Goal: Task Accomplishment & Management: Manage account settings

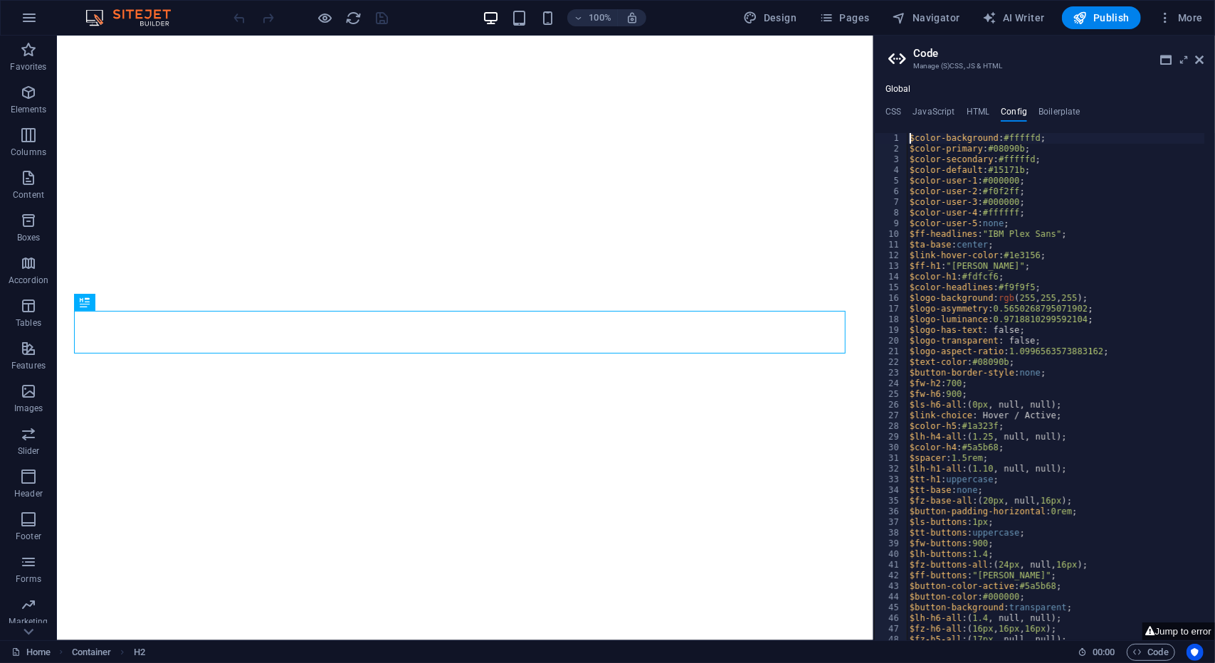
type textarea "$color-background: #fffffd;"
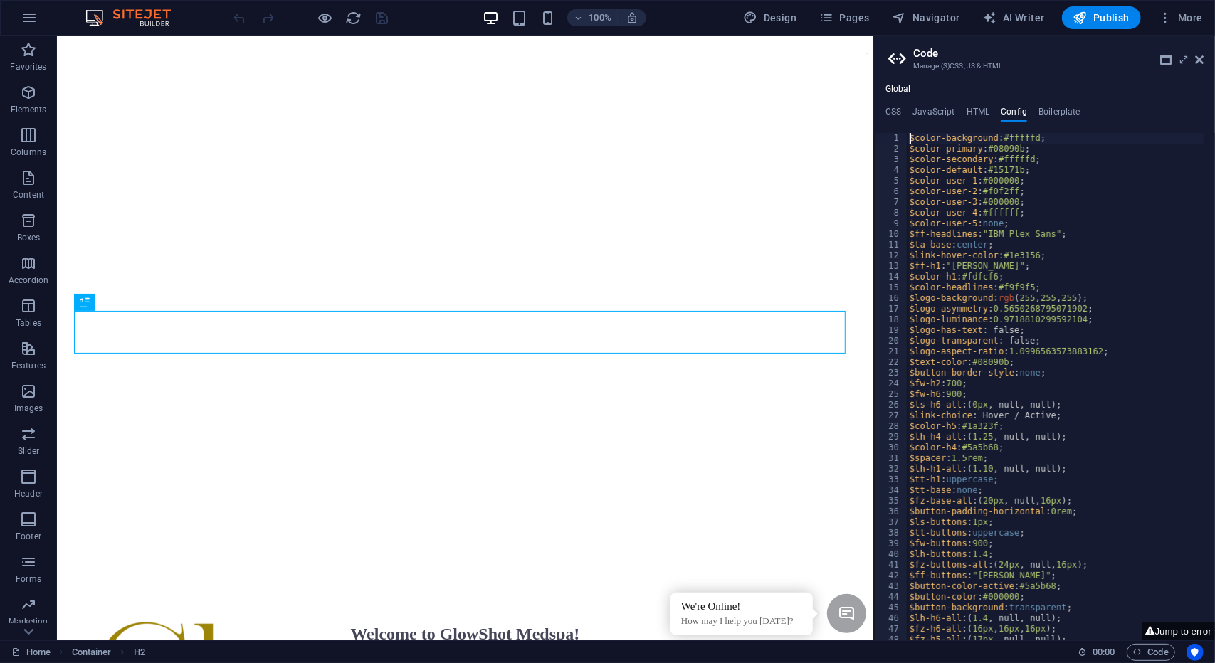
scroll to position [350, 0]
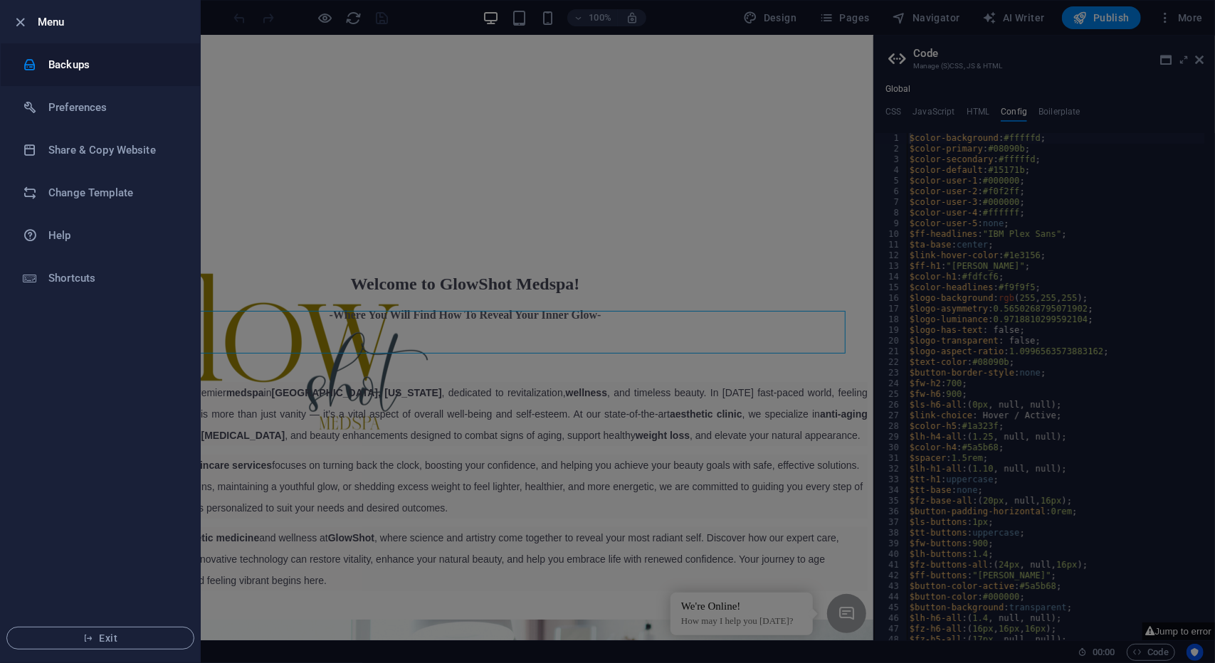
click at [83, 70] on h6 "Backups" at bounding box center [114, 64] width 132 height 17
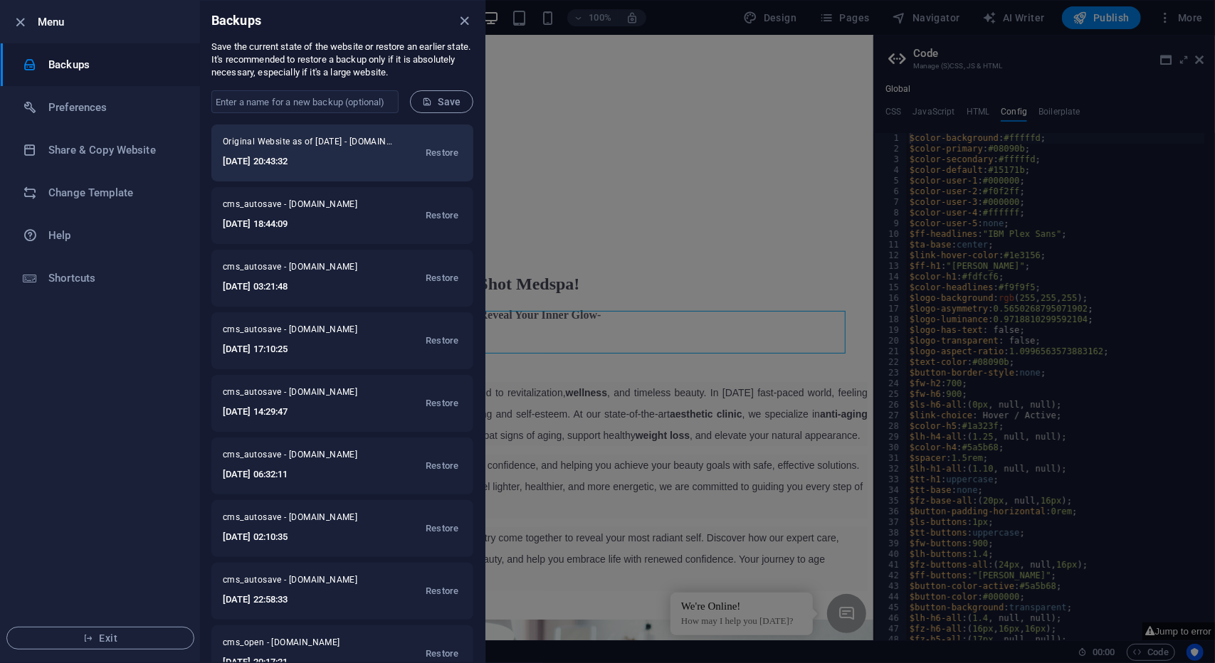
click at [357, 161] on h6 "[DATE] 20:43:32" at bounding box center [308, 161] width 171 height 17
click at [310, 172] on div "Original Website as of [DATE] - [DOMAIN_NAME] [DATE] 20:43:32 Restore" at bounding box center [342, 153] width 262 height 57
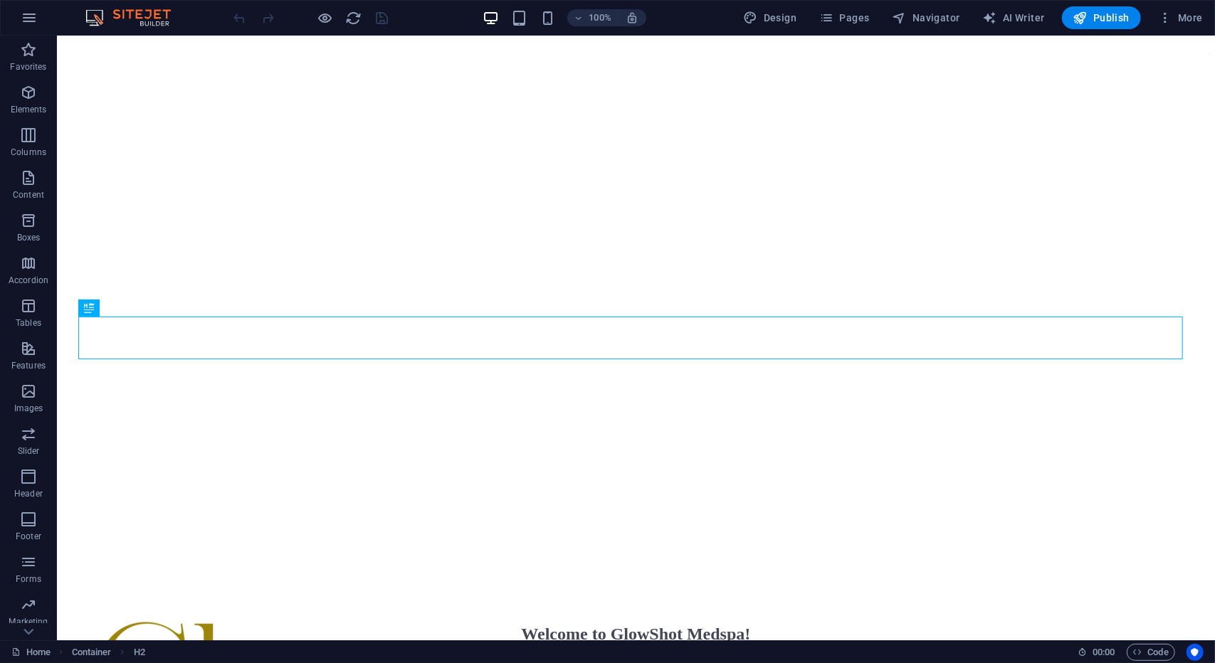
scroll to position [345, 0]
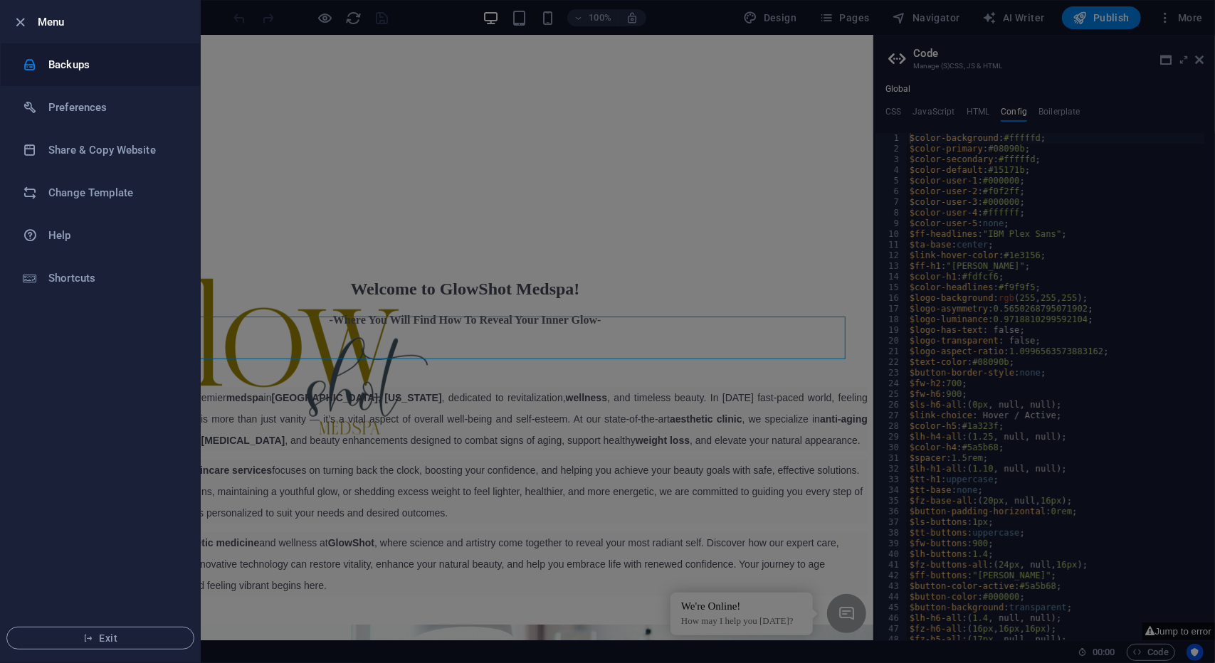
click at [55, 78] on li "Backups" at bounding box center [100, 64] width 199 height 43
